Goal: Connect with others: Connect with others

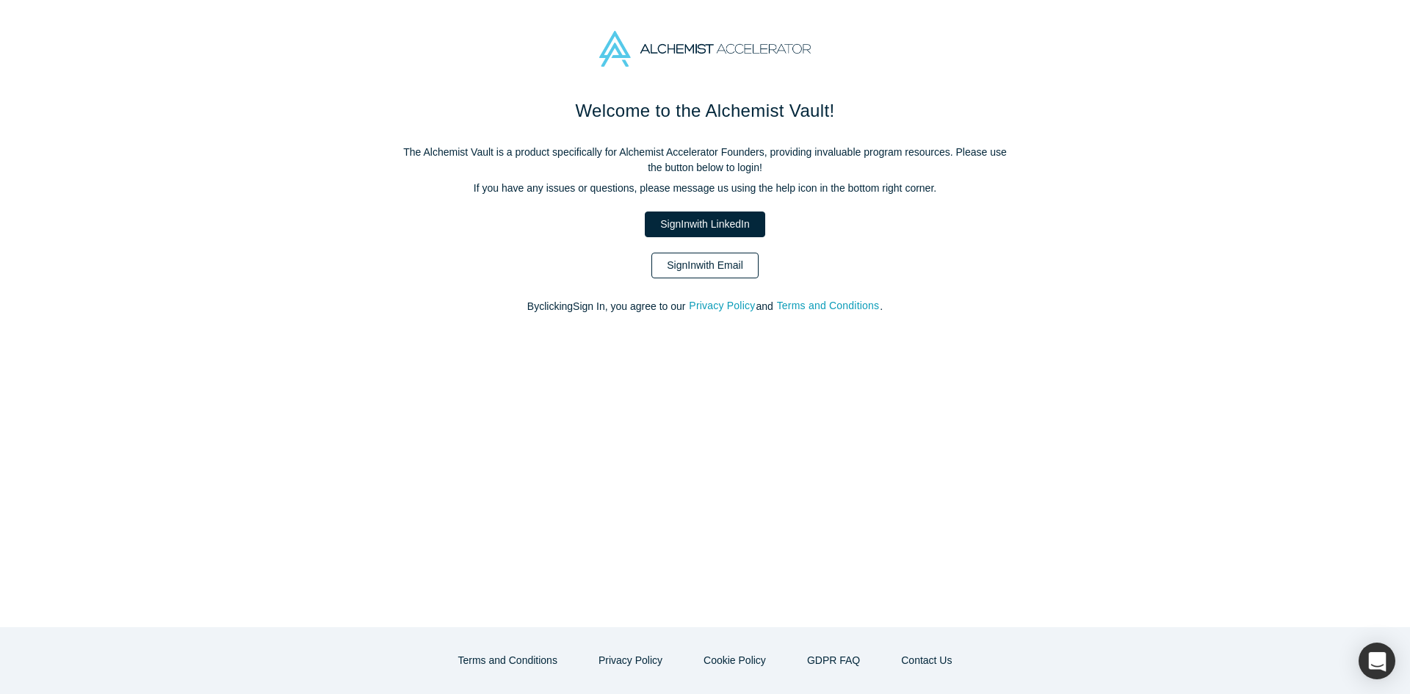
click at [705, 276] on link "Sign In with Email" at bounding box center [704, 266] width 107 height 26
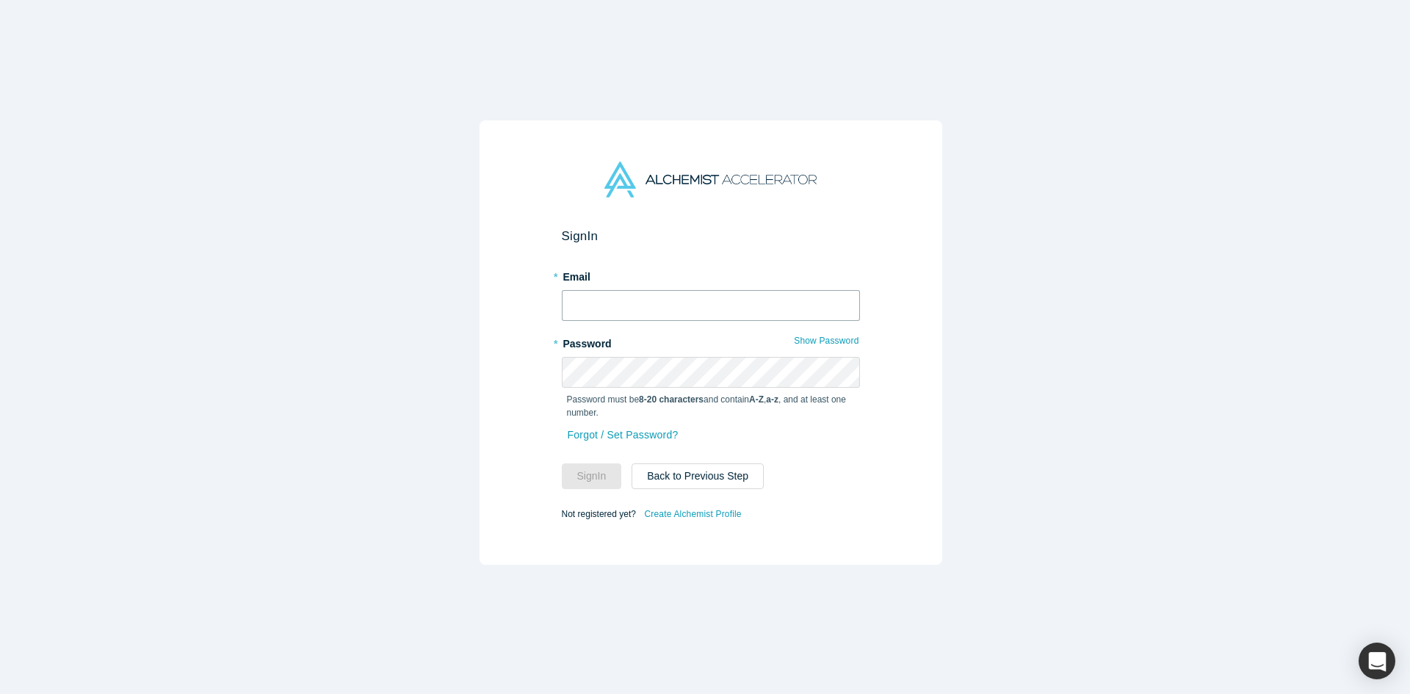
type input "[PERSON_NAME][EMAIL_ADDRESS][DOMAIN_NAME]"
click at [594, 470] on button "Sign In" at bounding box center [592, 476] width 60 height 26
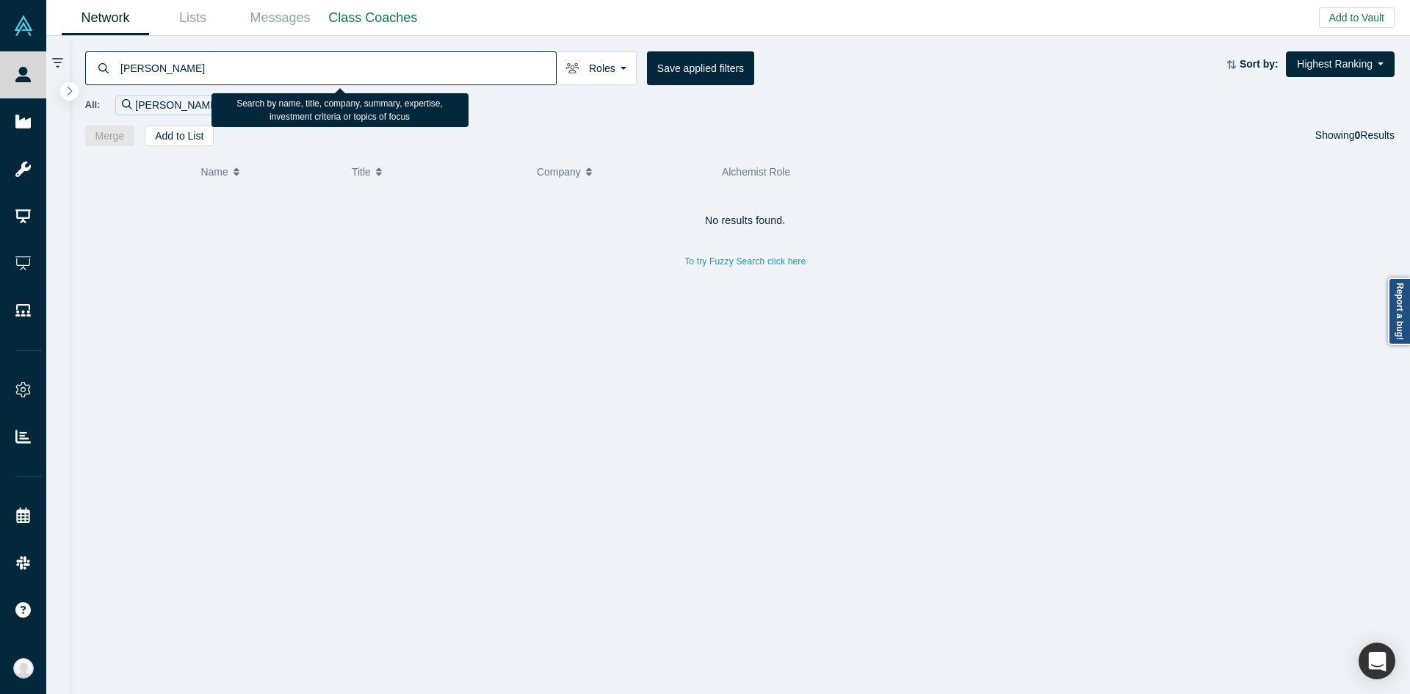
click at [498, 61] on input "[PERSON_NAME]" at bounding box center [337, 68] width 437 height 35
paste input "[PERSON_NAME]"
click at [394, 71] on input "[PERSON_NAME]" at bounding box center [337, 68] width 437 height 35
click at [124, 68] on input "[PERSON_NAME]" at bounding box center [337, 68] width 437 height 35
click at [156, 68] on input "[PERSON_NAME]" at bounding box center [337, 68] width 437 height 35
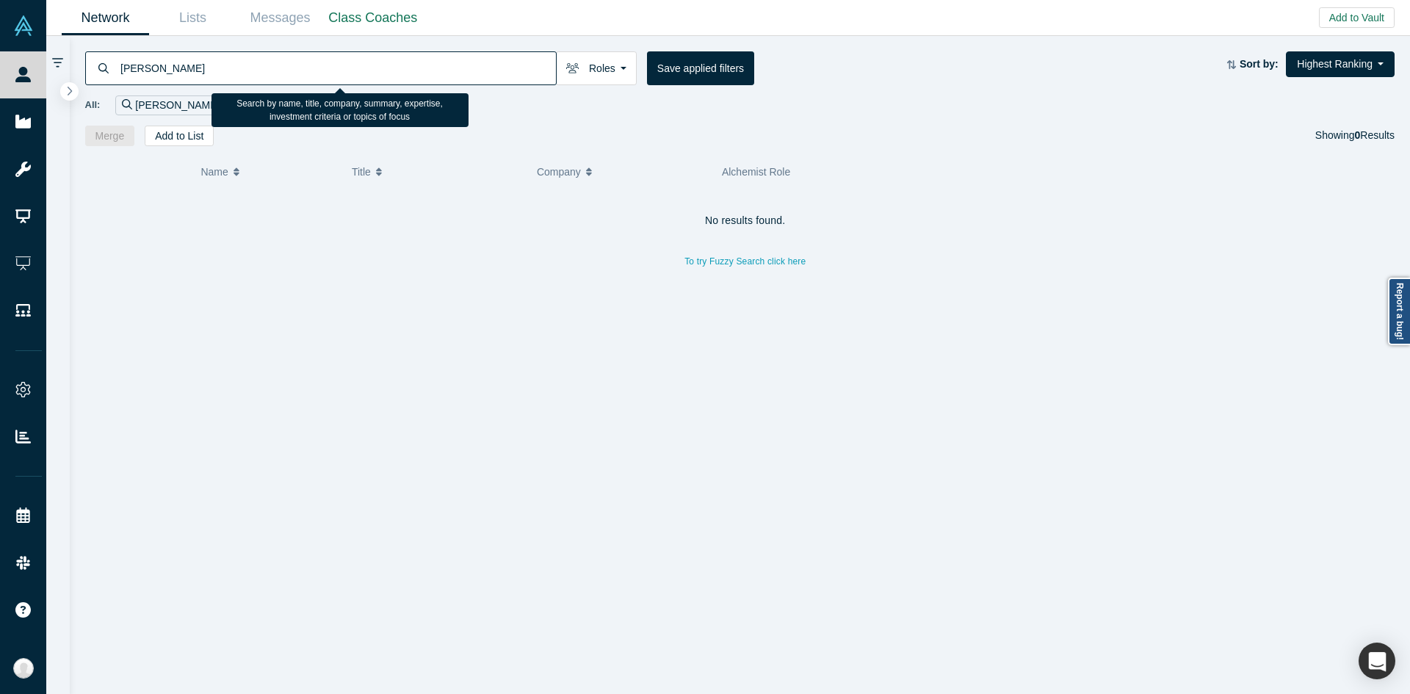
click at [156, 68] on input "[PERSON_NAME]" at bounding box center [337, 68] width 437 height 35
click at [164, 68] on input "[PERSON_NAME]" at bounding box center [337, 68] width 437 height 35
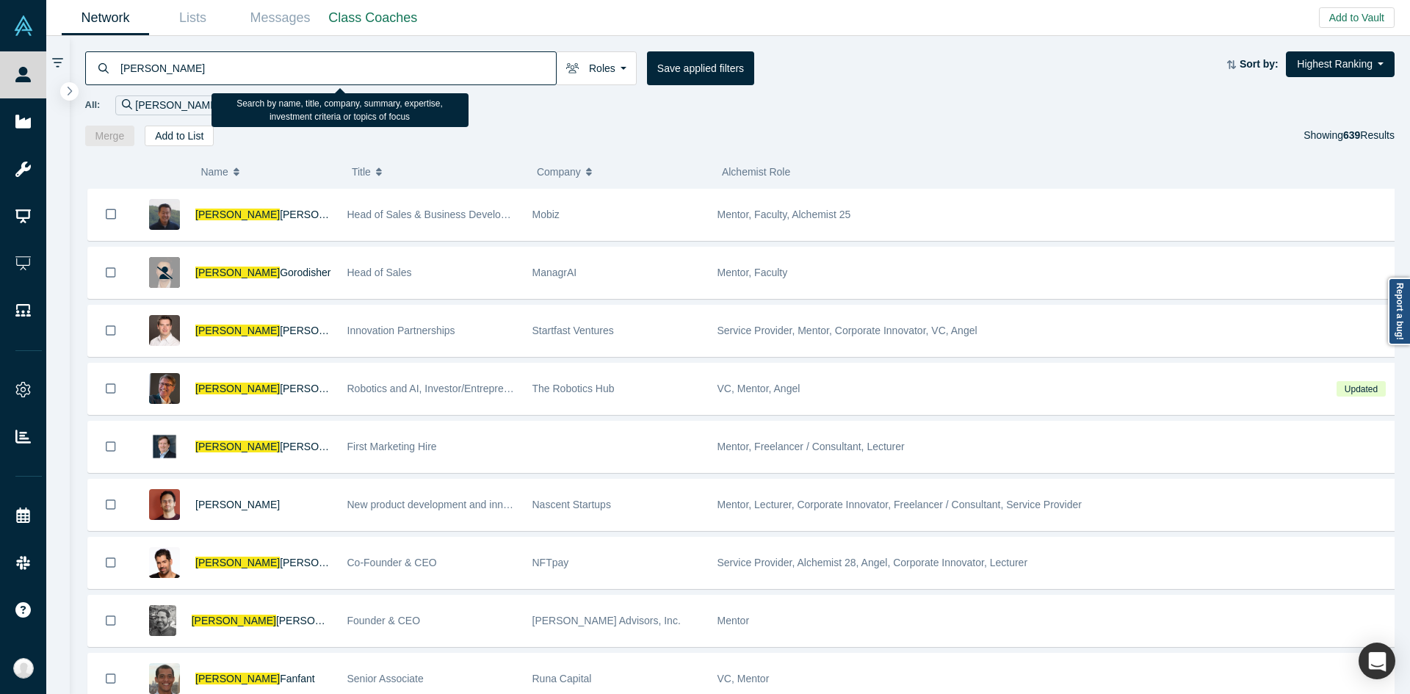
click at [343, 63] on input "[PERSON_NAME]" at bounding box center [337, 68] width 437 height 35
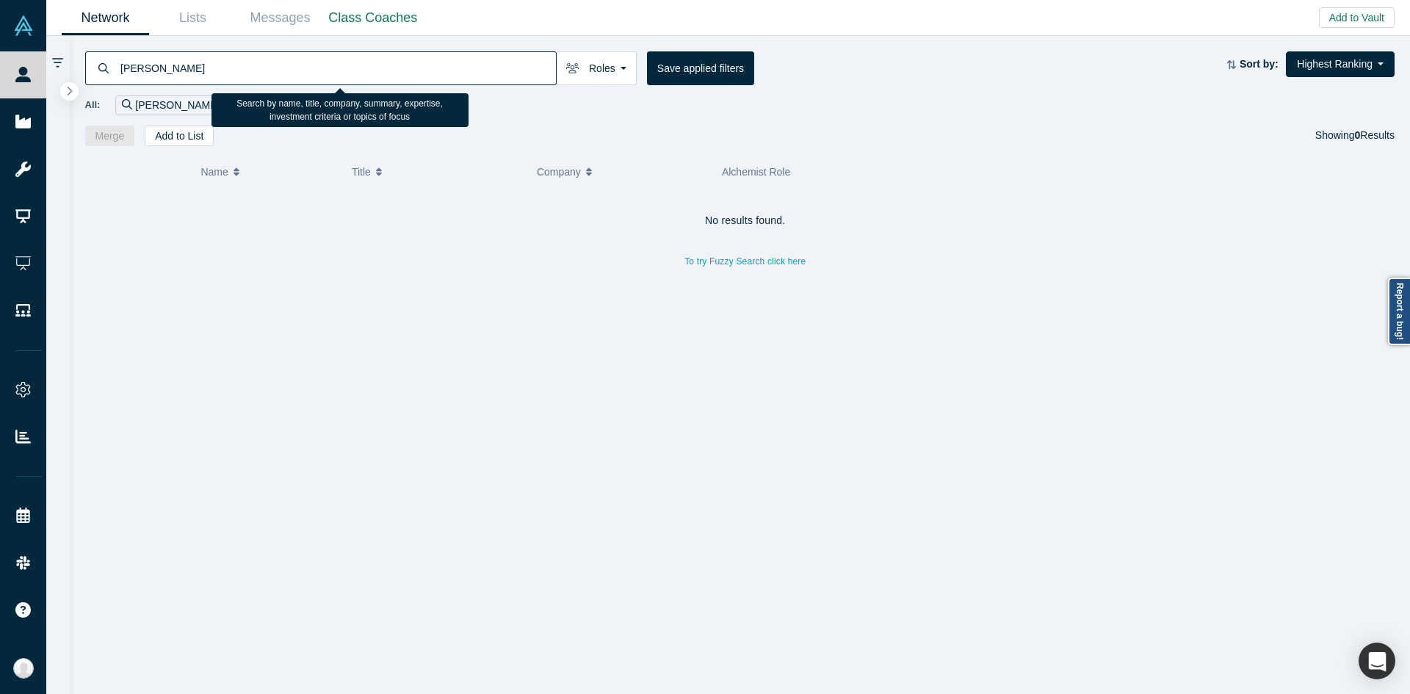
click at [179, 70] on input "[PERSON_NAME]" at bounding box center [337, 68] width 437 height 35
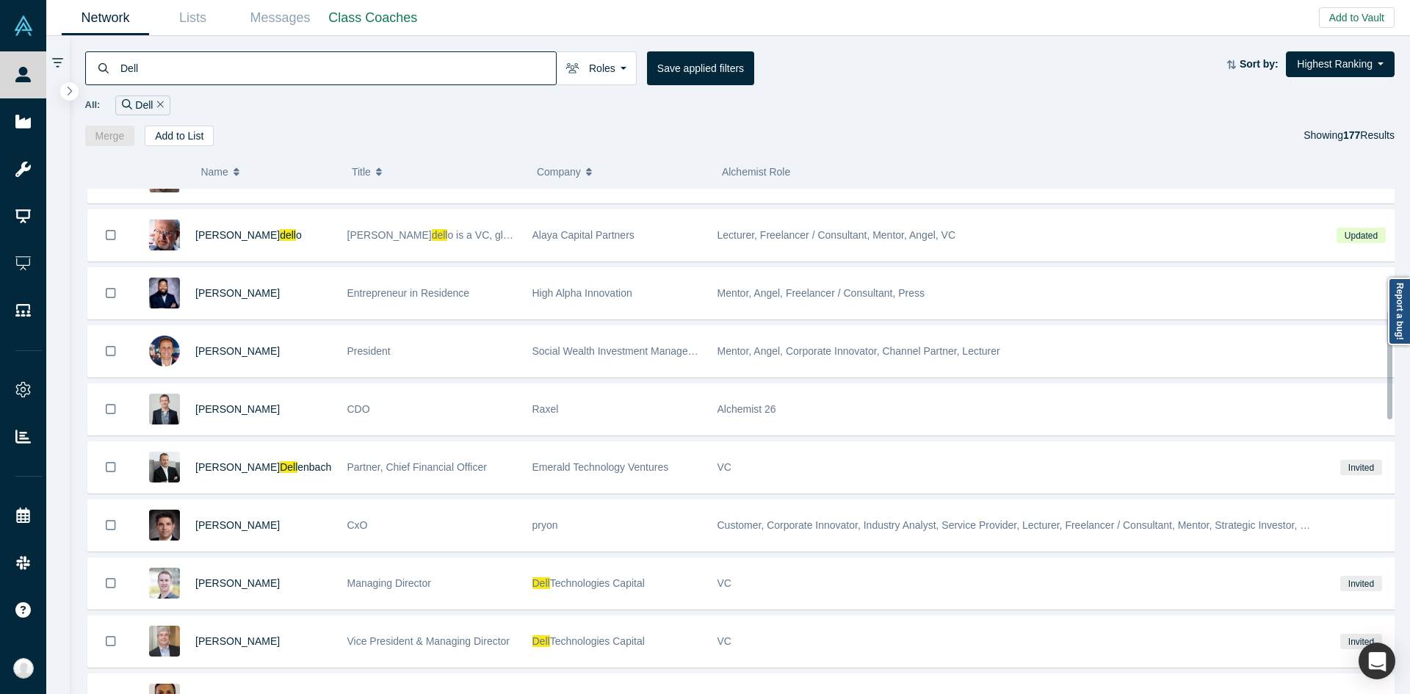
scroll to position [562, 0]
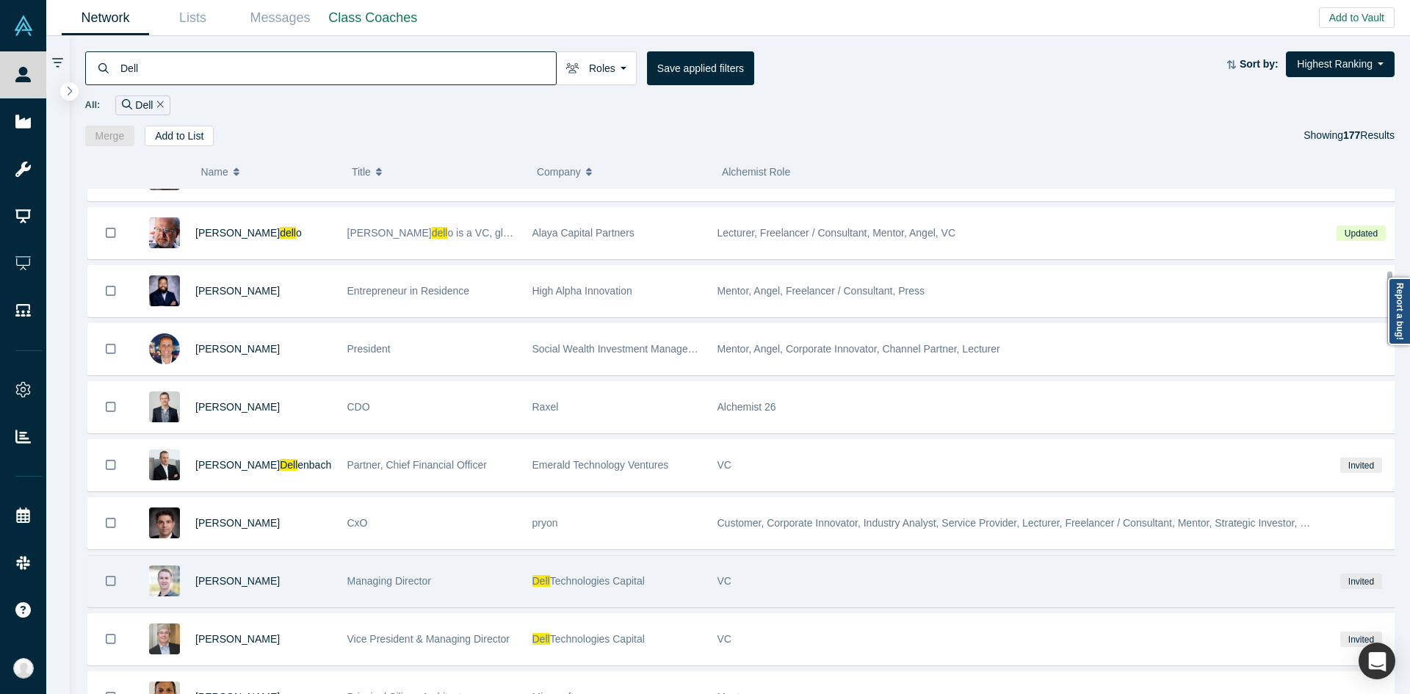
click at [593, 568] on div "Dell Technologies Capital" at bounding box center [617, 581] width 170 height 51
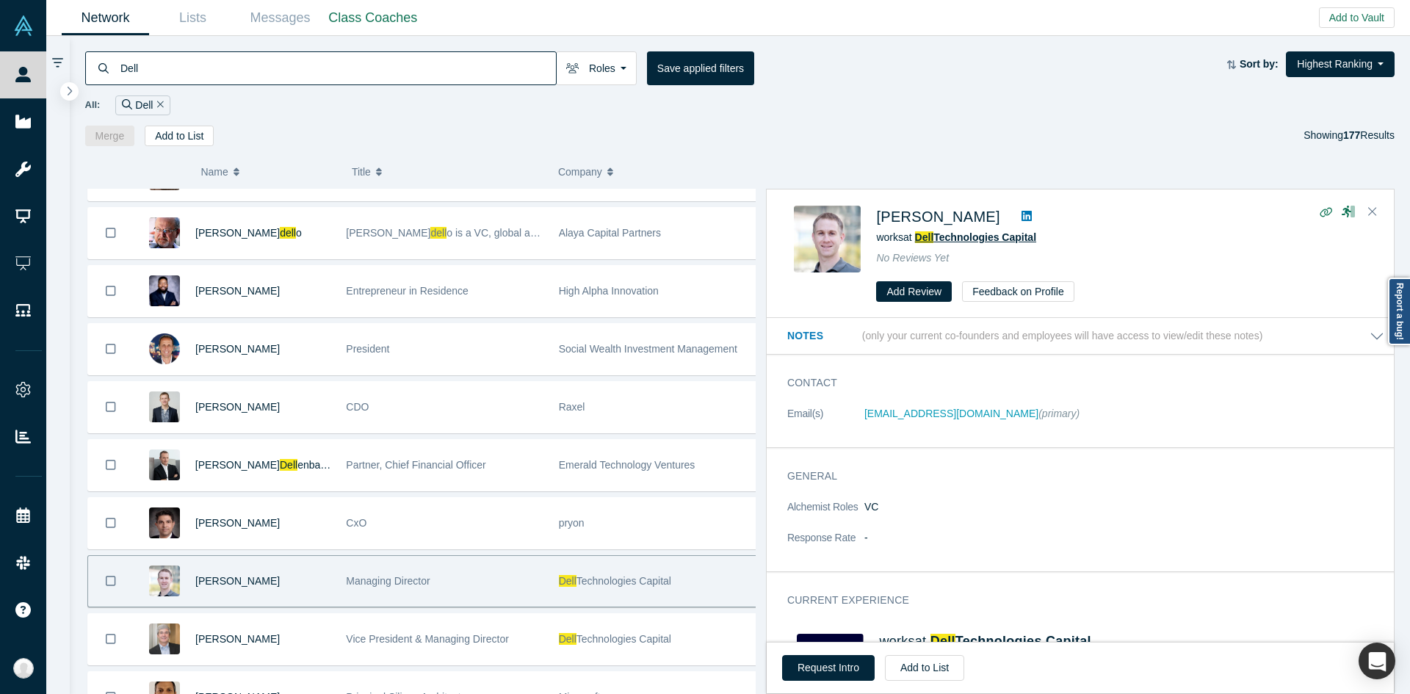
click at [965, 240] on span "Technologies Capital" at bounding box center [984, 237] width 103 height 12
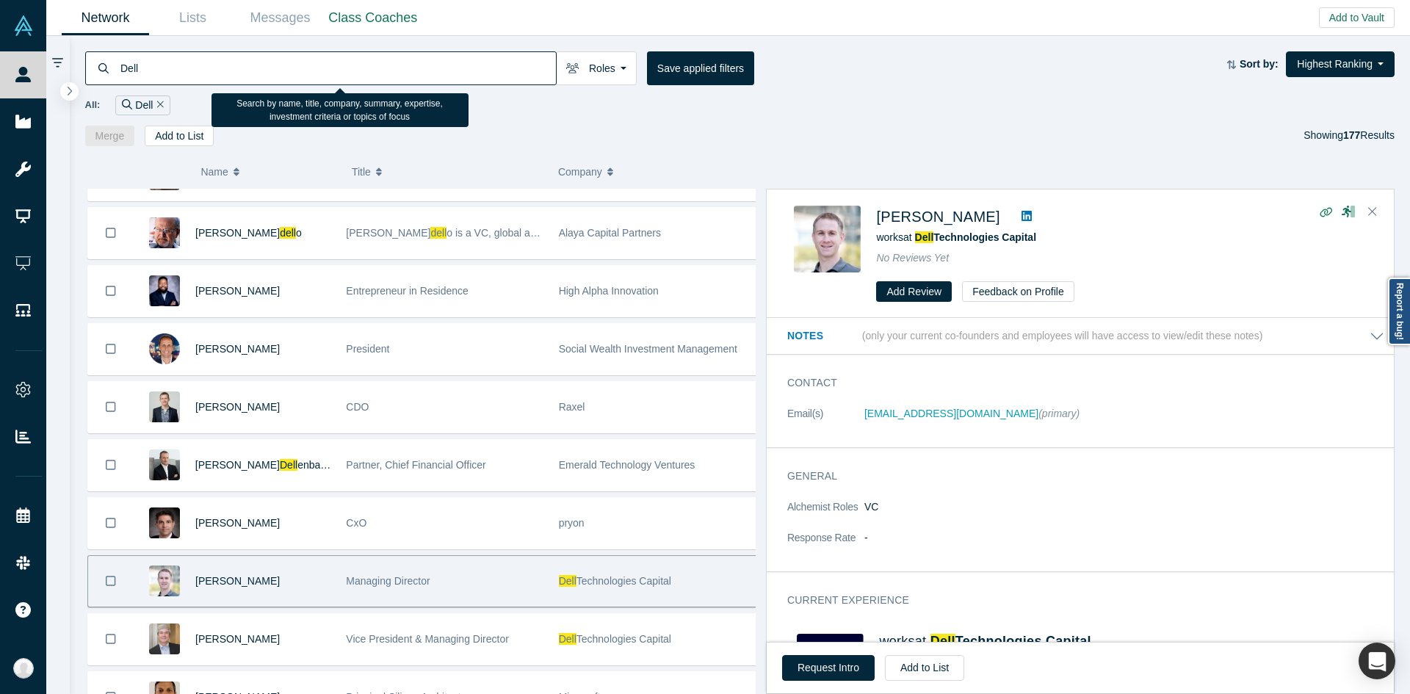
paste input "[PERSON_NAME]"
click at [523, 68] on input "Dell" at bounding box center [337, 68] width 437 height 35
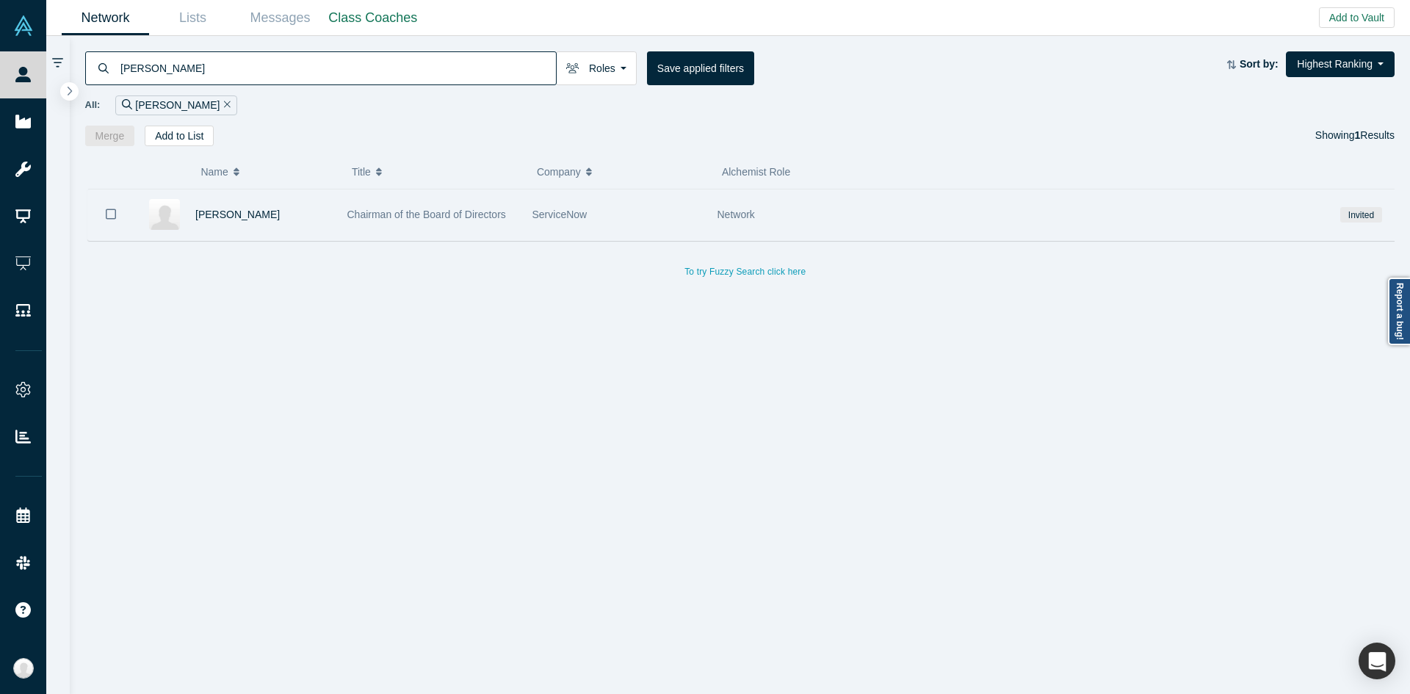
click at [278, 193] on div "[PERSON_NAME]" at bounding box center [263, 214] width 137 height 51
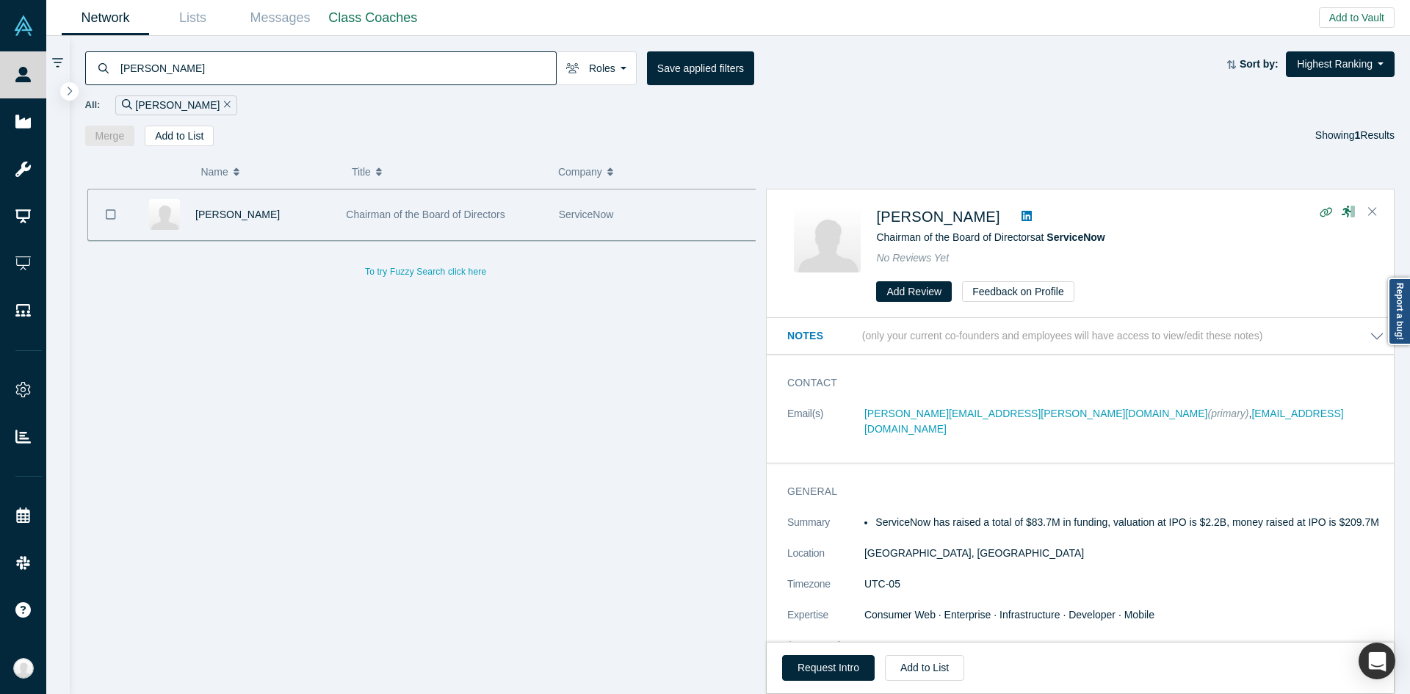
click at [1186, 381] on h3 "Contact" at bounding box center [1075, 382] width 576 height 15
click at [853, 661] on button "Request Intro" at bounding box center [828, 668] width 93 height 26
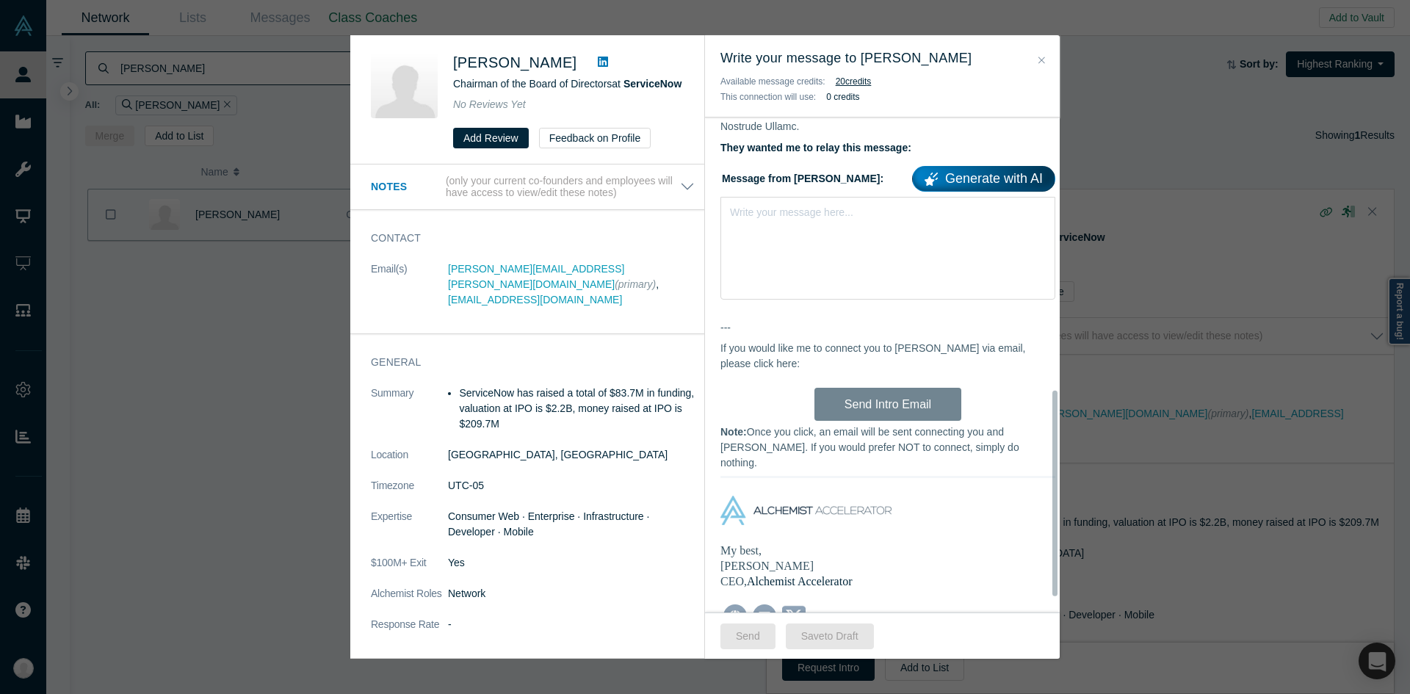
scroll to position [657, 0]
click at [800, 251] on div "Write your message here..." at bounding box center [887, 247] width 335 height 103
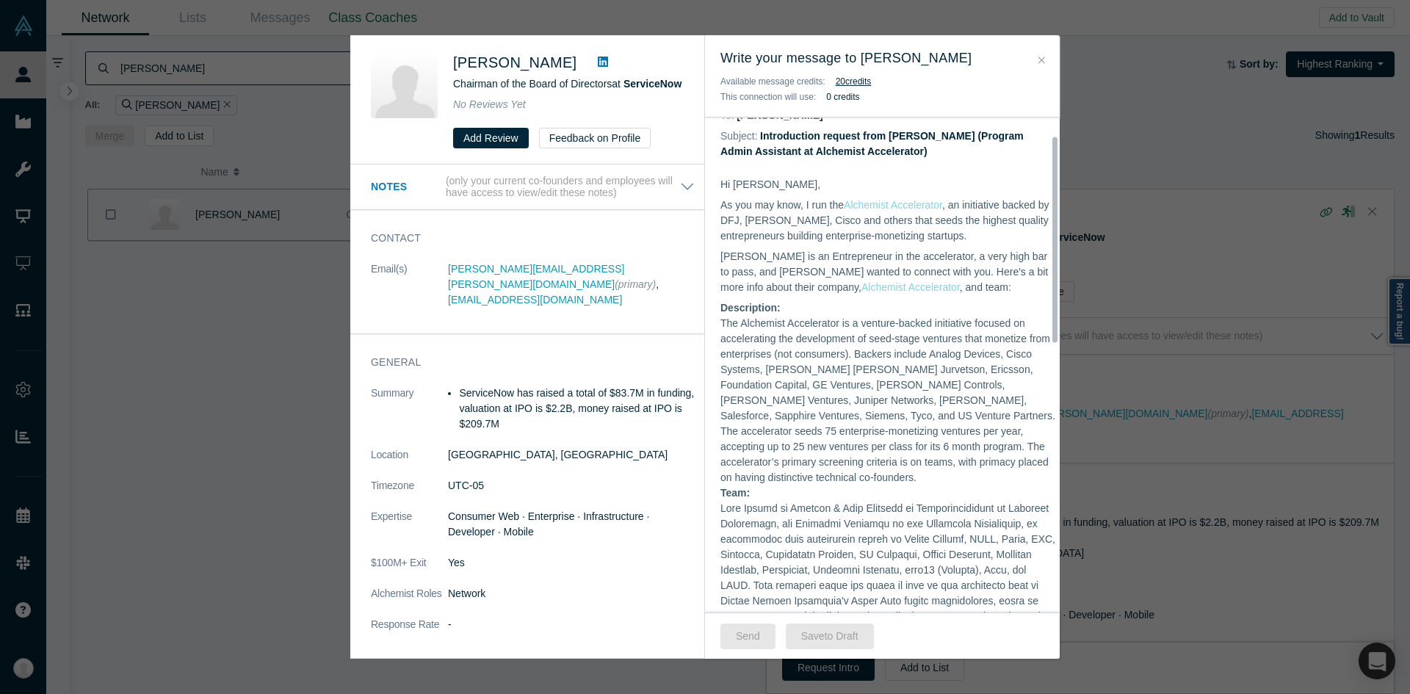
scroll to position [0, 0]
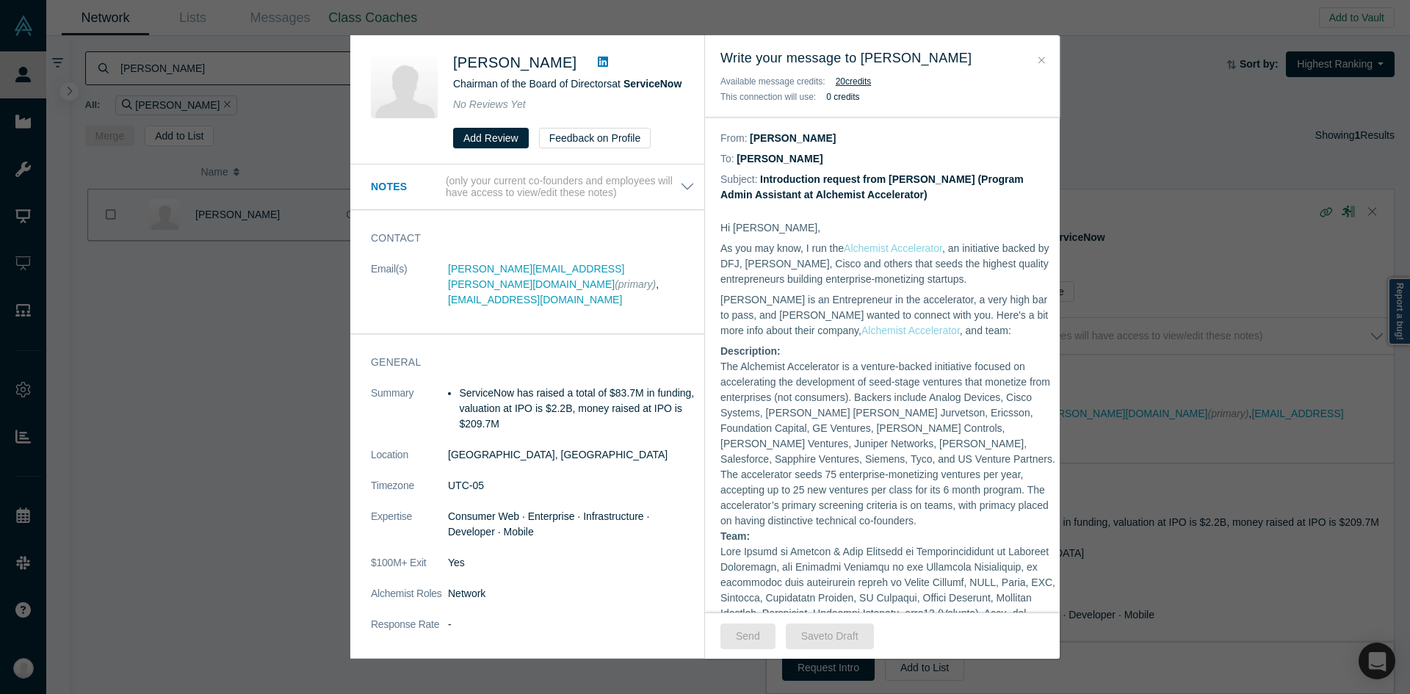
click at [1041, 58] on icon "Close" at bounding box center [1041, 60] width 7 height 10
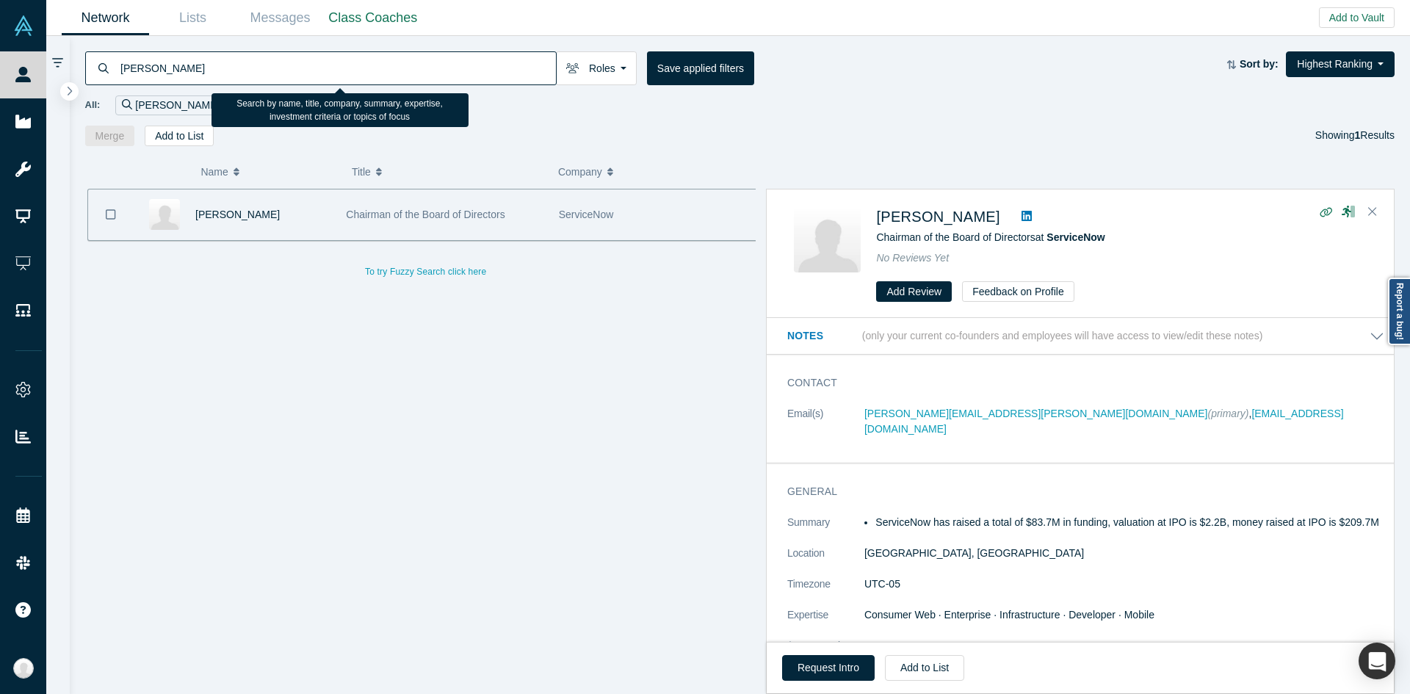
click at [487, 62] on input "[PERSON_NAME]" at bounding box center [337, 68] width 437 height 35
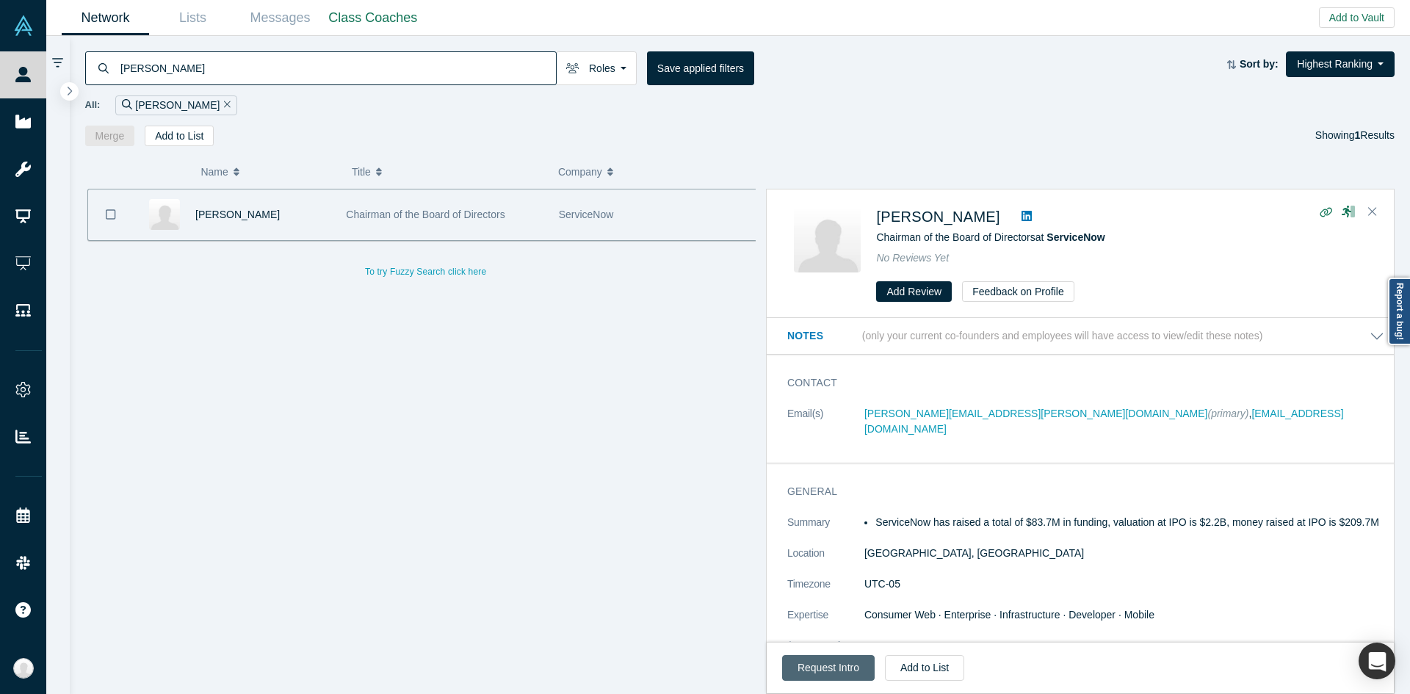
click at [842, 669] on button "Request Intro" at bounding box center [828, 668] width 93 height 26
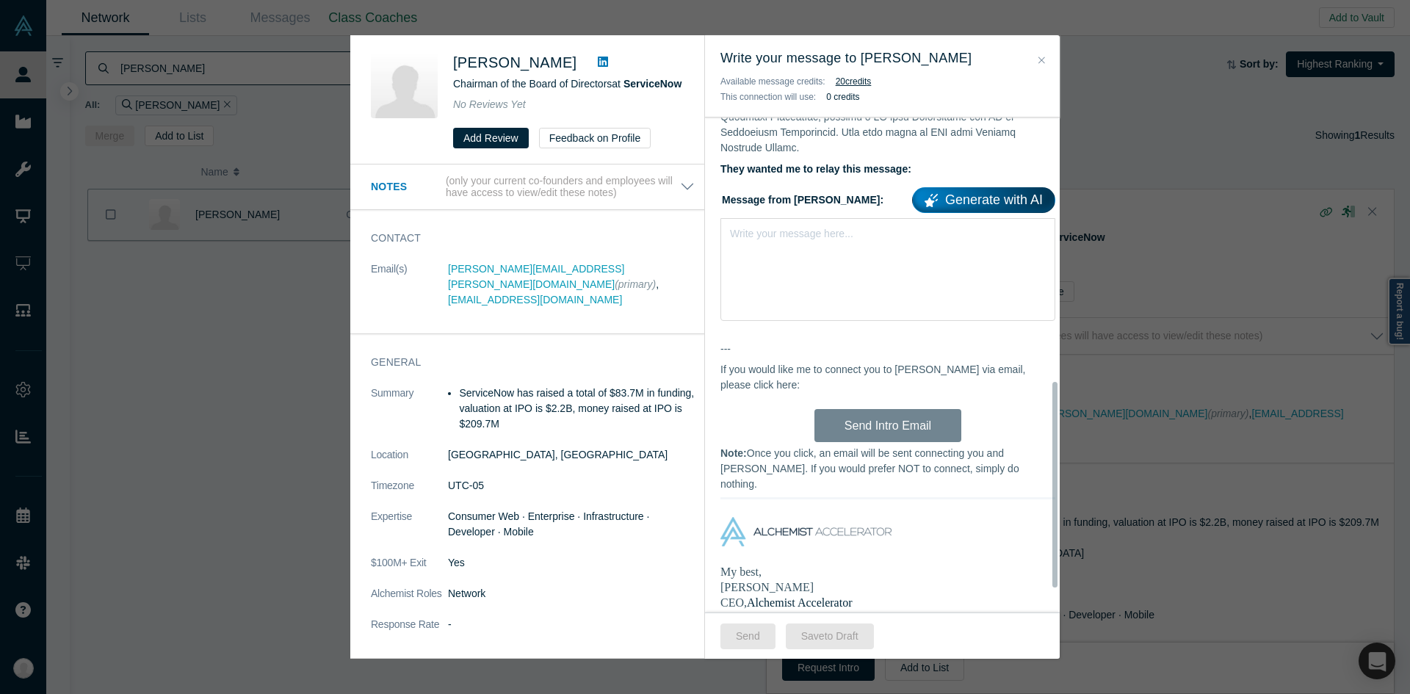
scroll to position [636, 0]
click at [997, 243] on div "Write your message here..." at bounding box center [887, 268] width 335 height 103
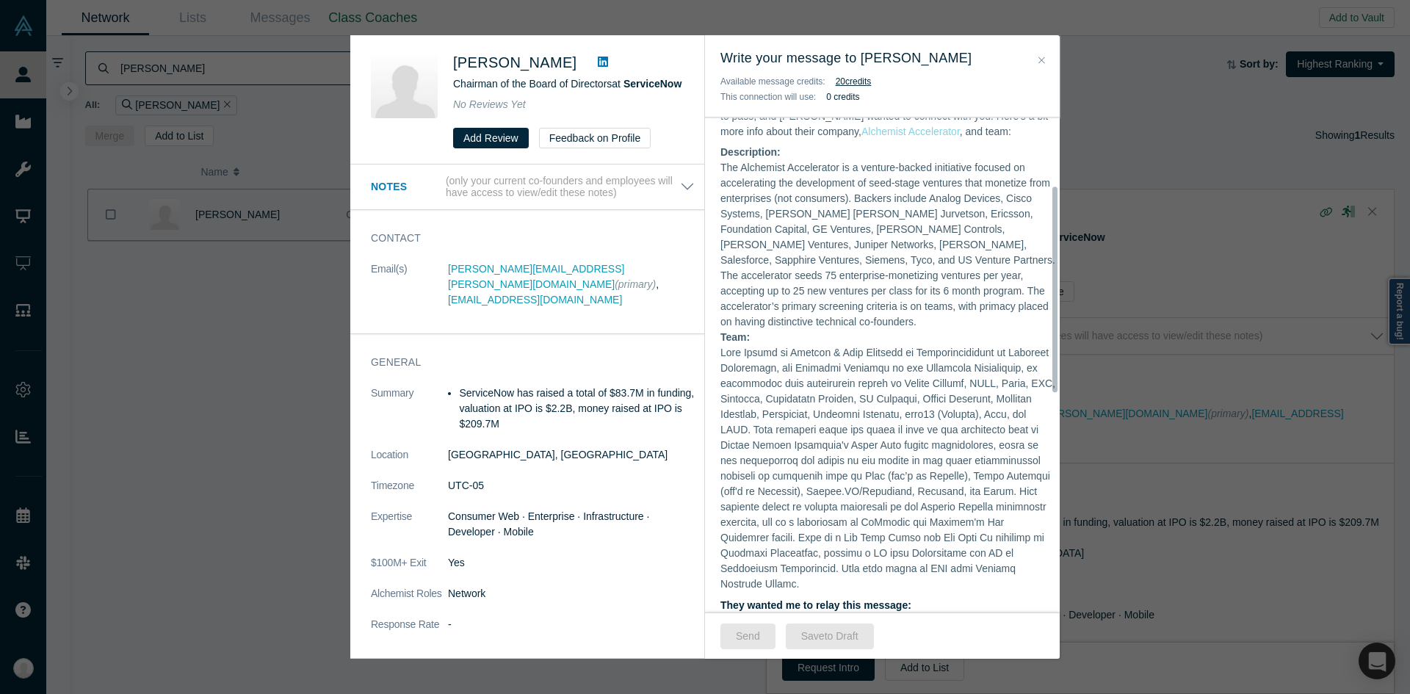
scroll to position [0, 0]
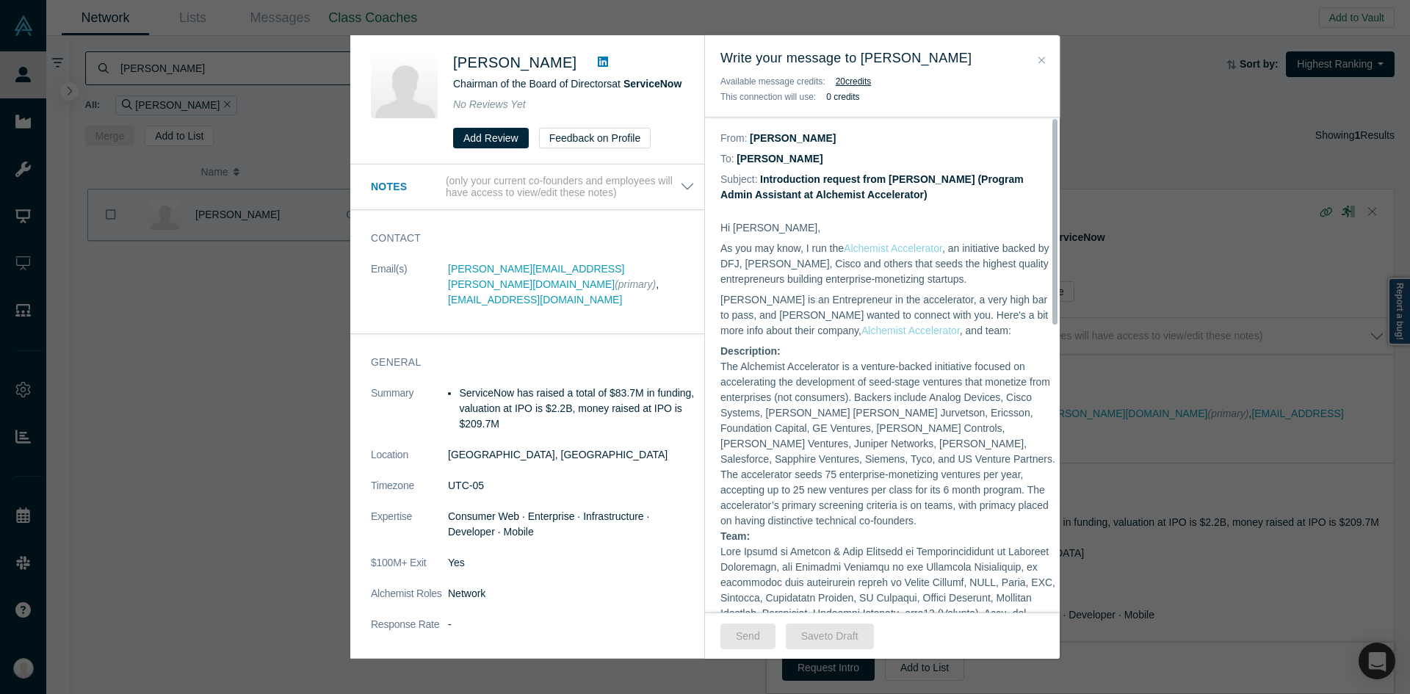
click at [1042, 64] on icon "Close" at bounding box center [1041, 60] width 7 height 10
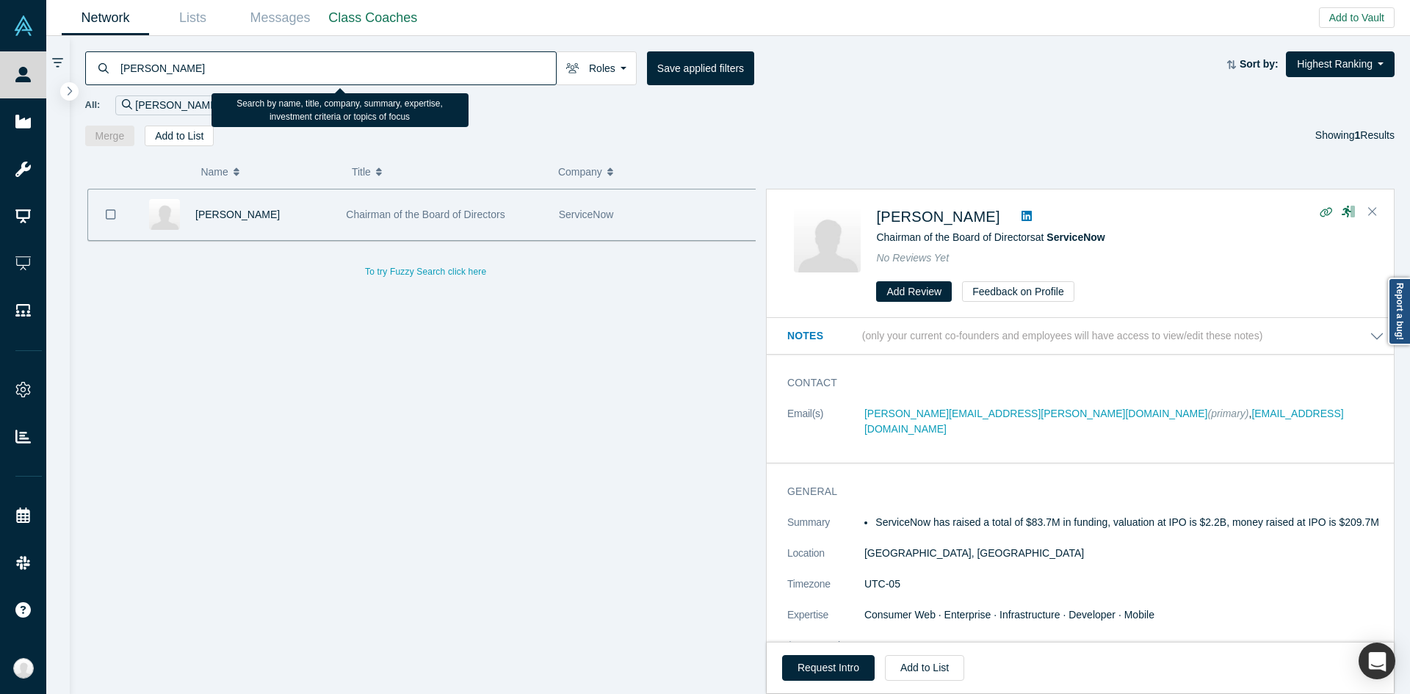
click at [523, 79] on input "[PERSON_NAME]" at bounding box center [337, 68] width 437 height 35
paste input "[PERSON_NAME]"
type input "[PERSON_NAME]"
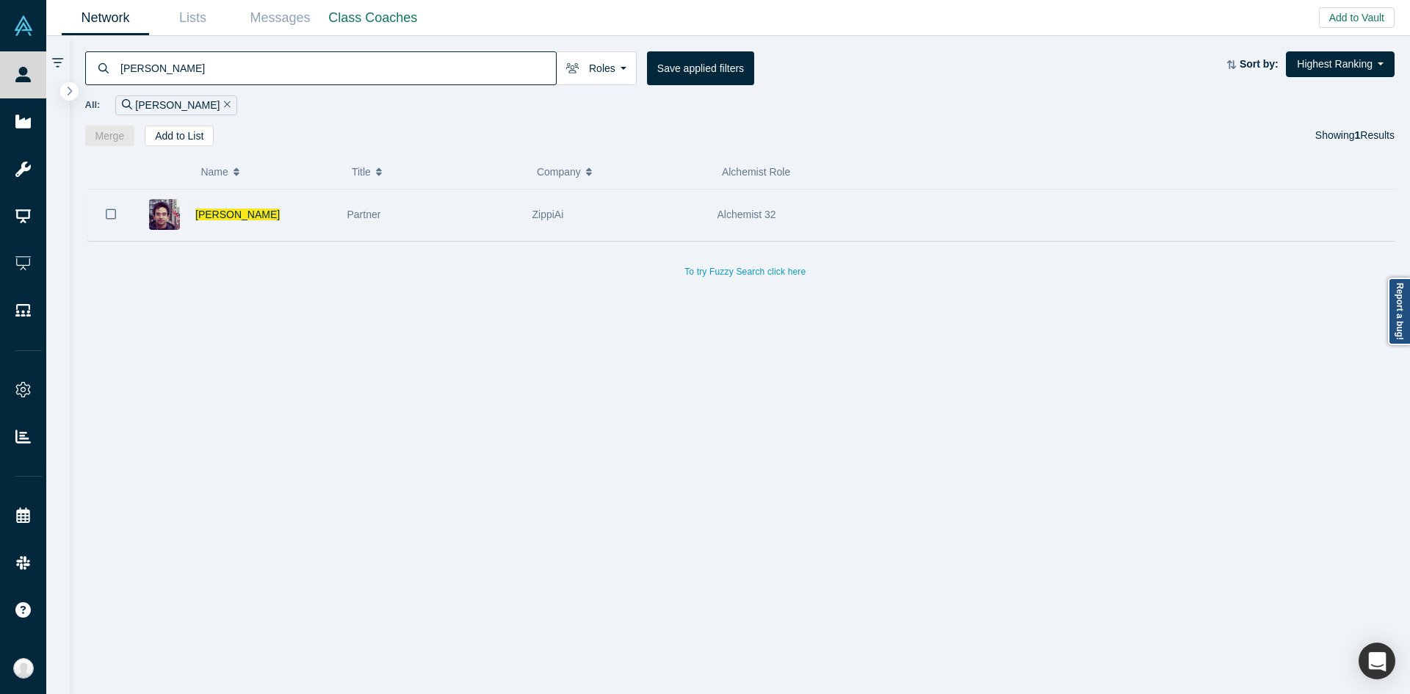
click at [1089, 235] on div "Alchemist 32" at bounding box center [1014, 214] width 595 height 51
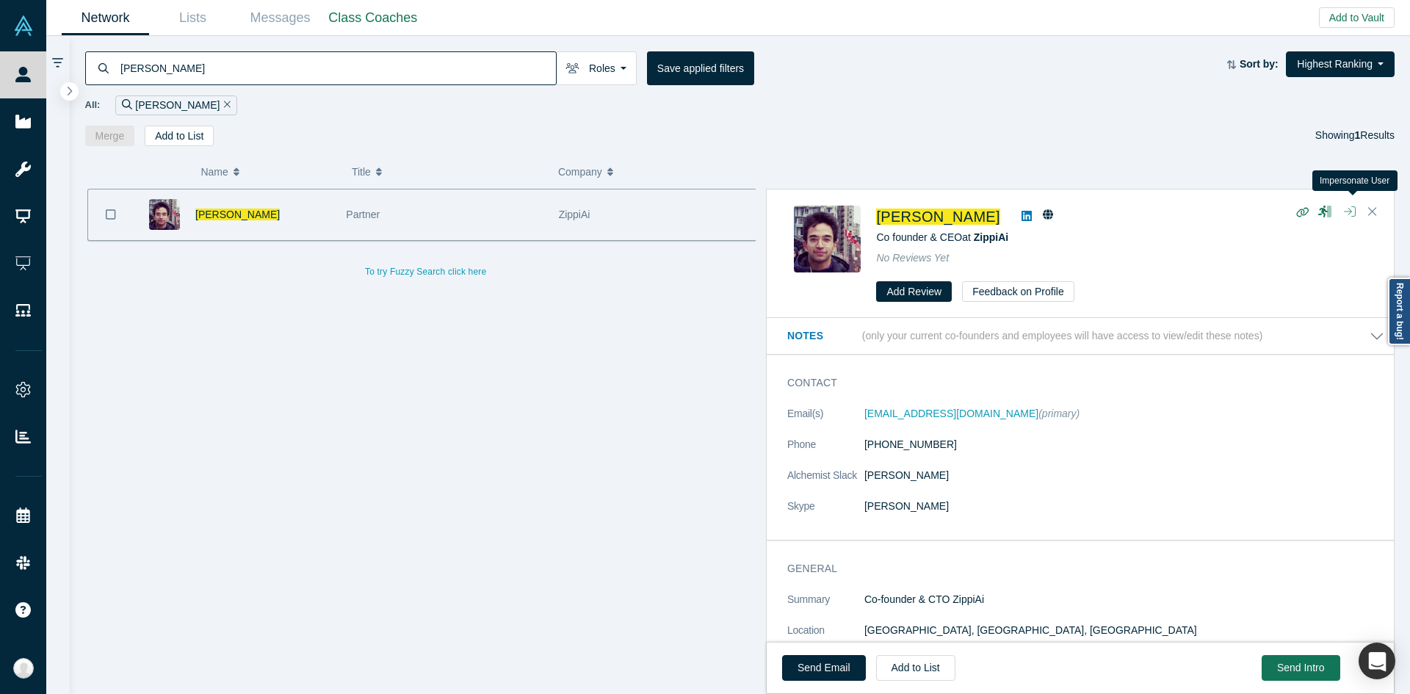
click at [1357, 206] on button "button" at bounding box center [1349, 212] width 23 height 21
